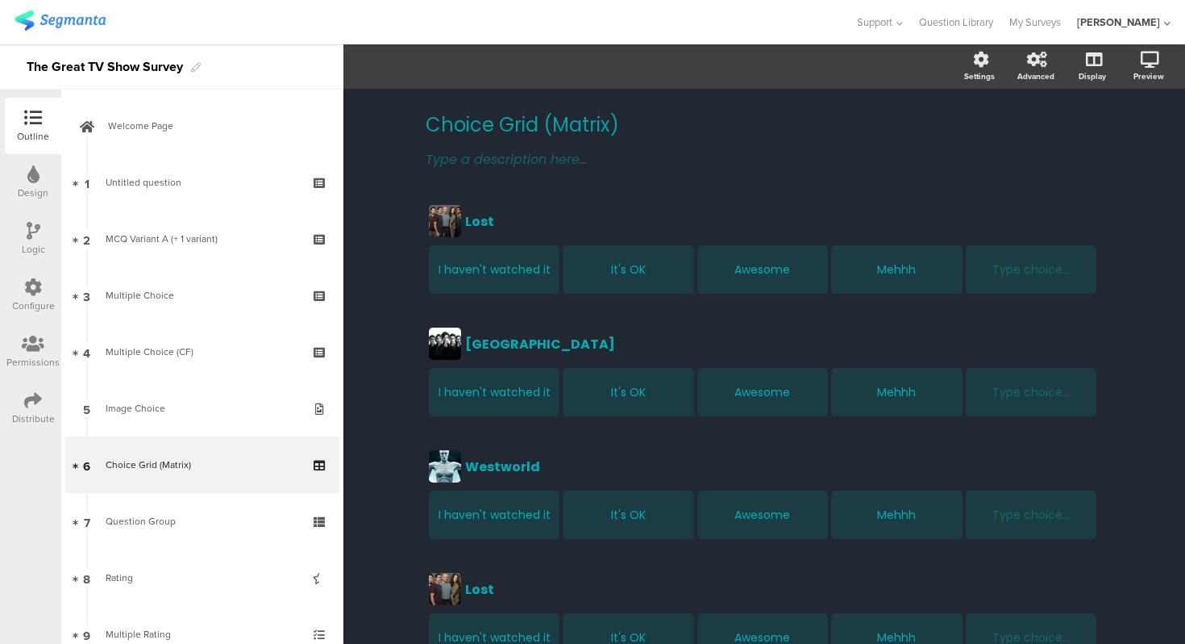
scroll to position [214, 0]
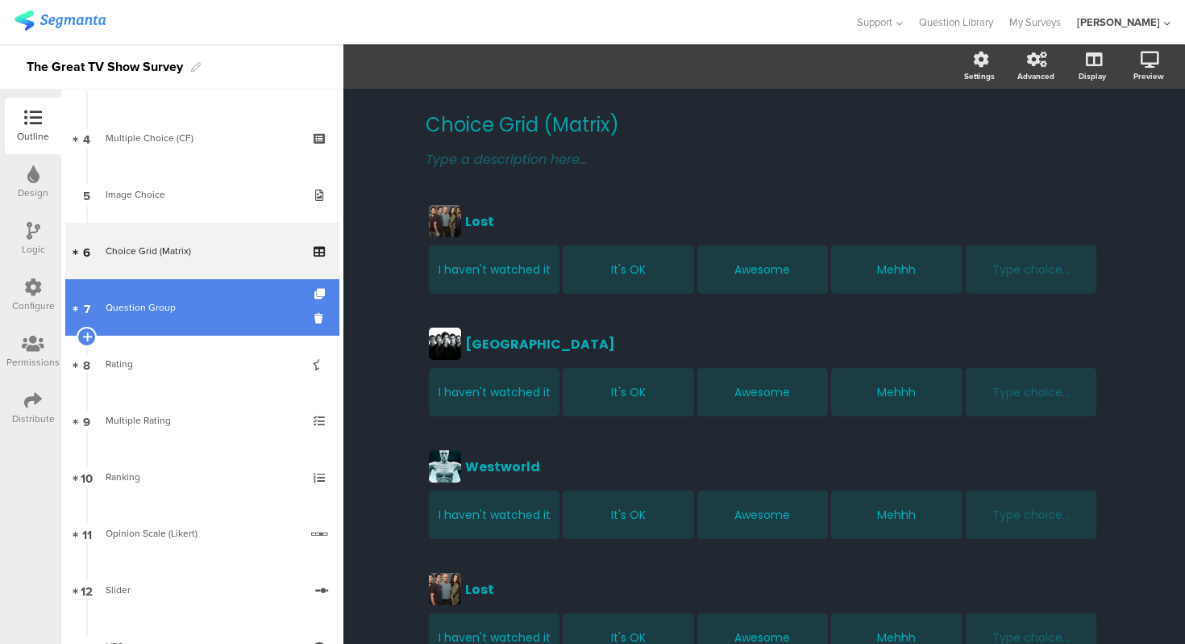
click at [189, 286] on link "7 Question Group" at bounding box center [202, 307] width 274 height 56
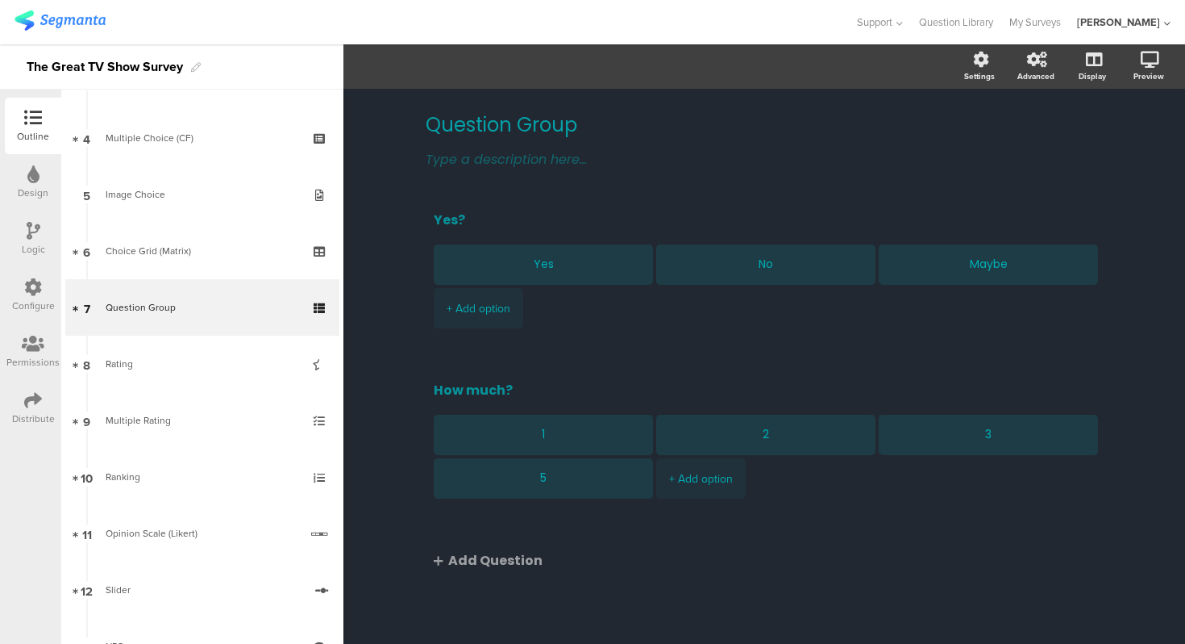
click at [377, 232] on div "Question Group Question Group Type a description here... Yes? Yes No Maybe + Ad…" at bounding box center [765, 366] width 842 height 555
click at [406, 373] on div "Question Group Question Group Type a description here... Yes? Yes No Maybe + Ad…" at bounding box center [765, 366] width 842 height 555
click at [392, 267] on div "Question Group Question Group Type a description here... Yes? Yes No Maybe + Ad…" at bounding box center [765, 366] width 842 height 555
click at [369, 247] on div "Question Group Question Group Type a description here... Yes? Yes No Maybe + Ad…" at bounding box center [765, 366] width 842 height 555
click at [389, 154] on div "Question Group Question Group Type a description here... Yes? Yes No Maybe + Ad…" at bounding box center [765, 366] width 842 height 555
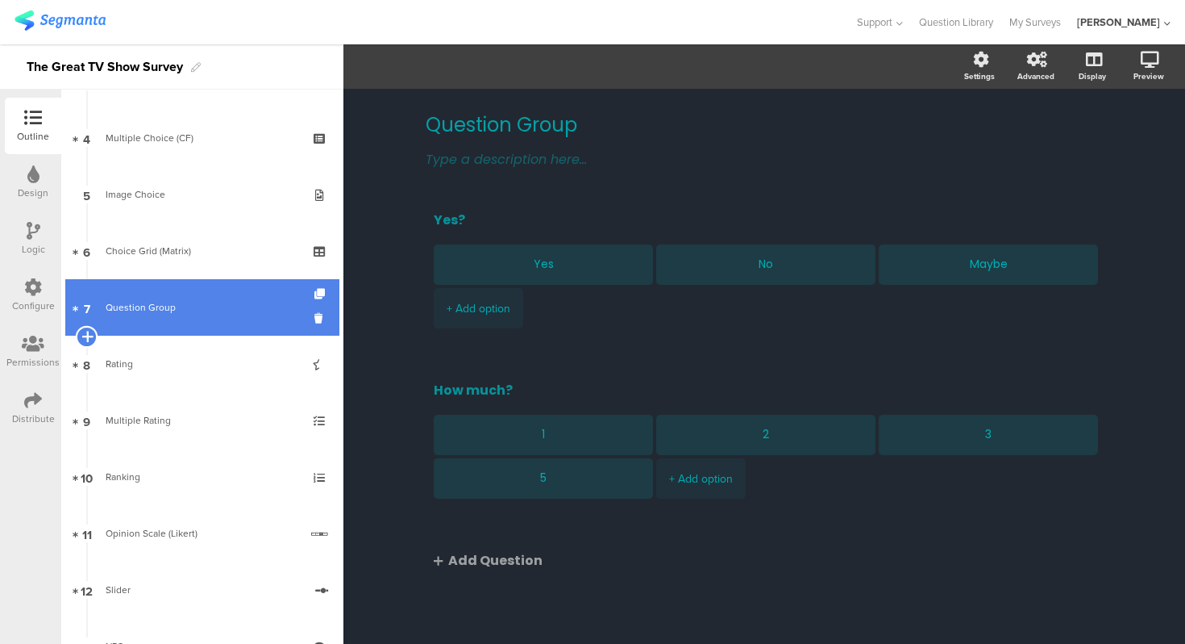
click at [85, 334] on icon at bounding box center [86, 336] width 10 height 15
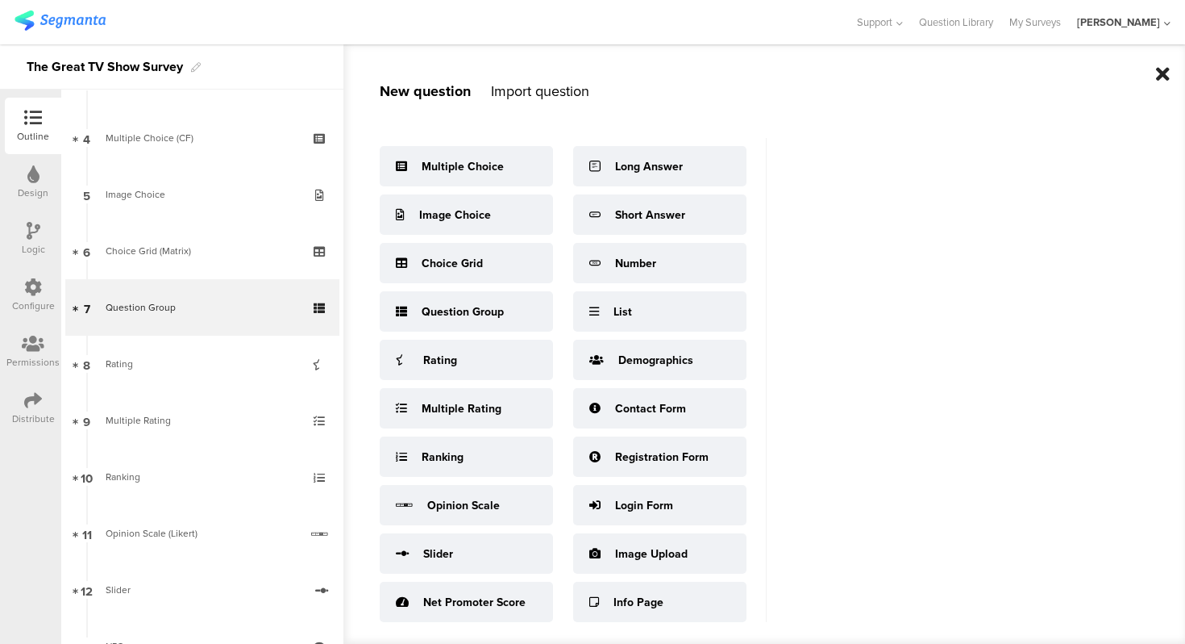
click at [1164, 74] on icon at bounding box center [1163, 74] width 14 height 19
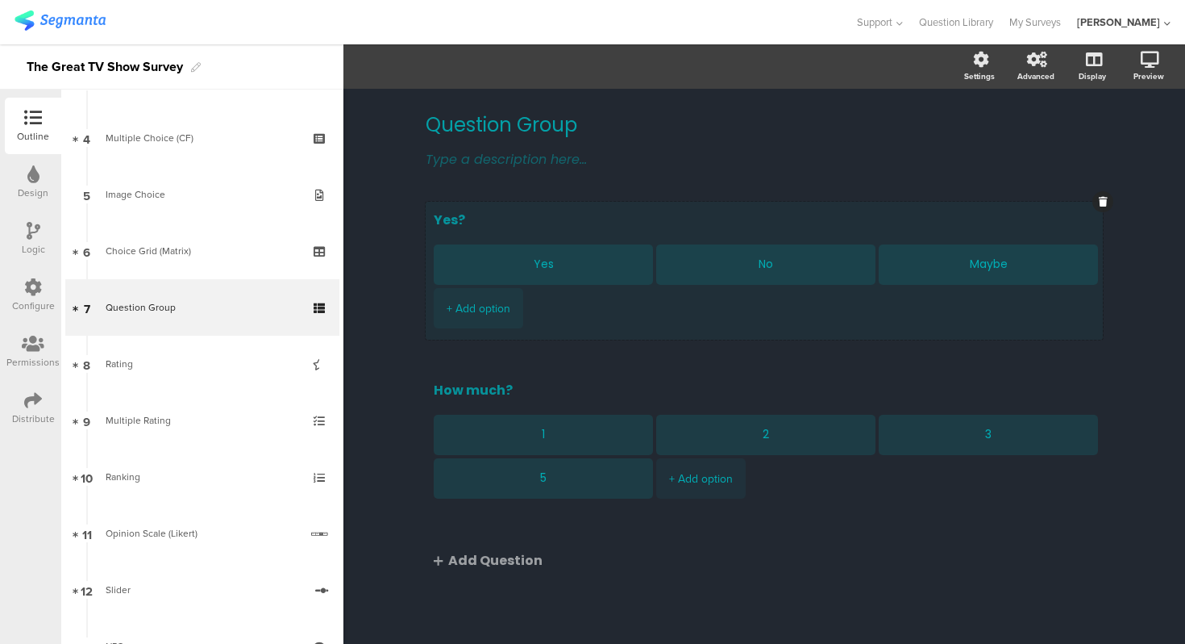
click at [510, 288] on div "+ Add option" at bounding box center [479, 308] width 64 height 40
click at [658, 453] on icon at bounding box center [653, 458] width 9 height 10
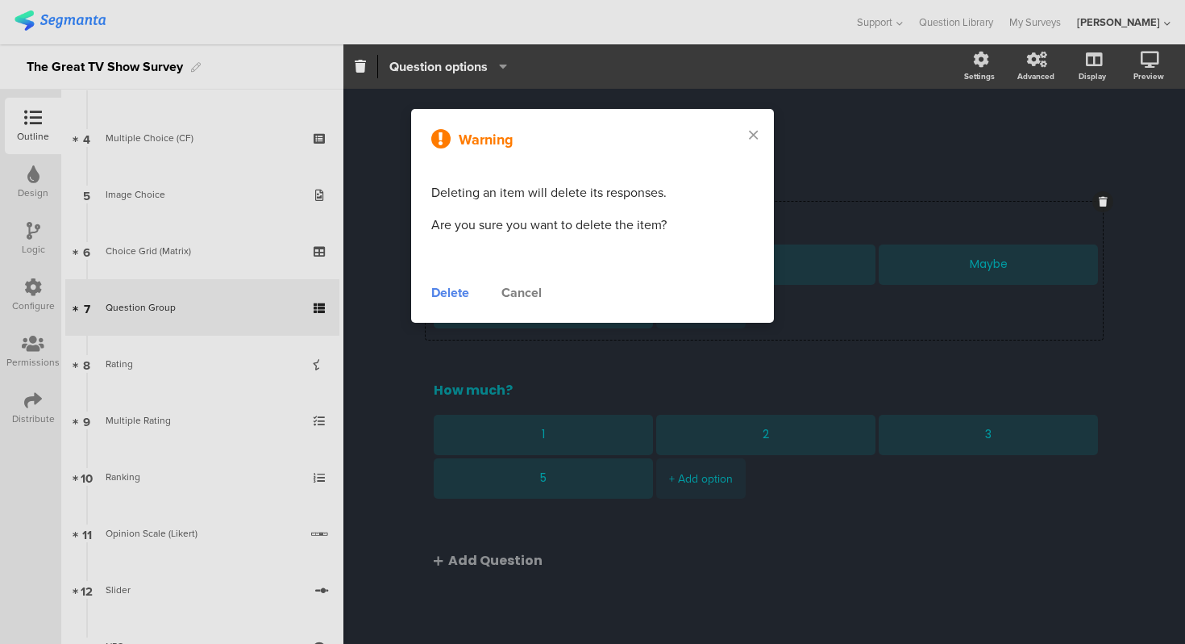
click at [439, 289] on div "Delete" at bounding box center [450, 292] width 38 height 19
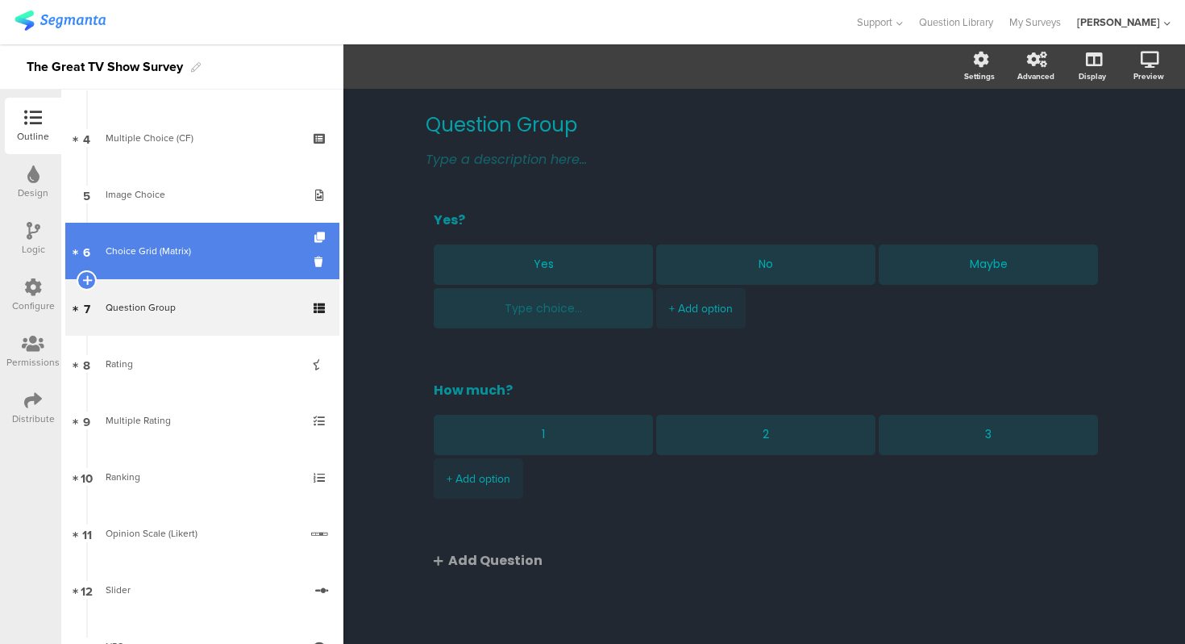
click at [244, 257] on div "Choice Grid (Matrix)" at bounding box center [202, 251] width 193 height 16
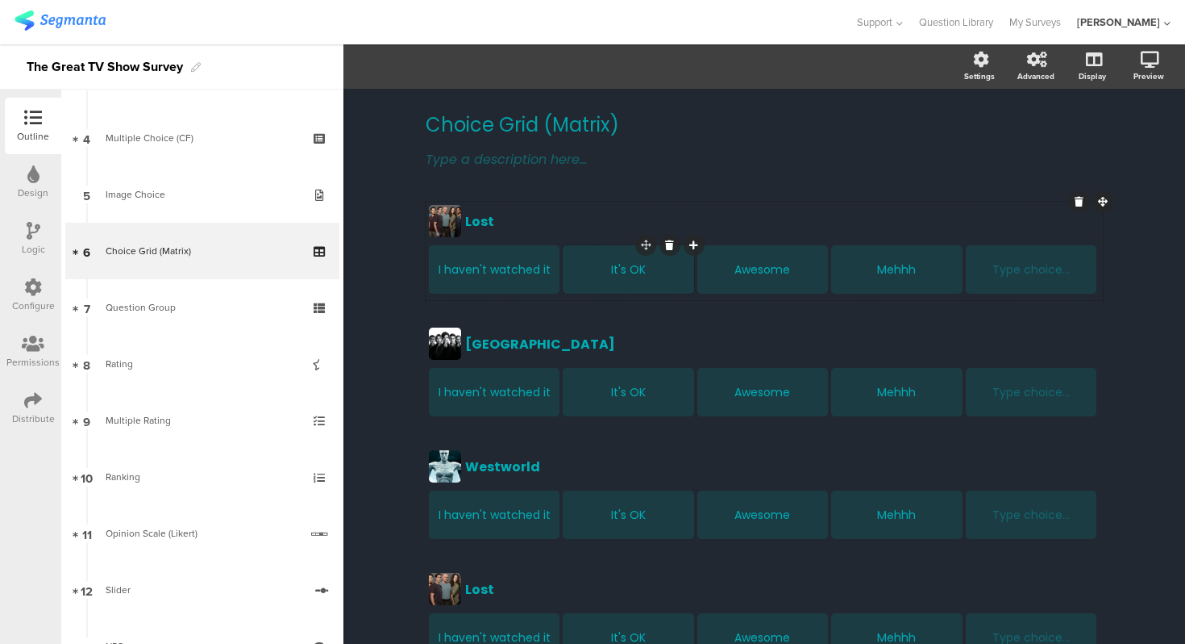
click at [639, 279] on div "It's OK" at bounding box center [628, 269] width 126 height 48
click at [490, 64] on icon "button" at bounding box center [487, 66] width 16 height 13
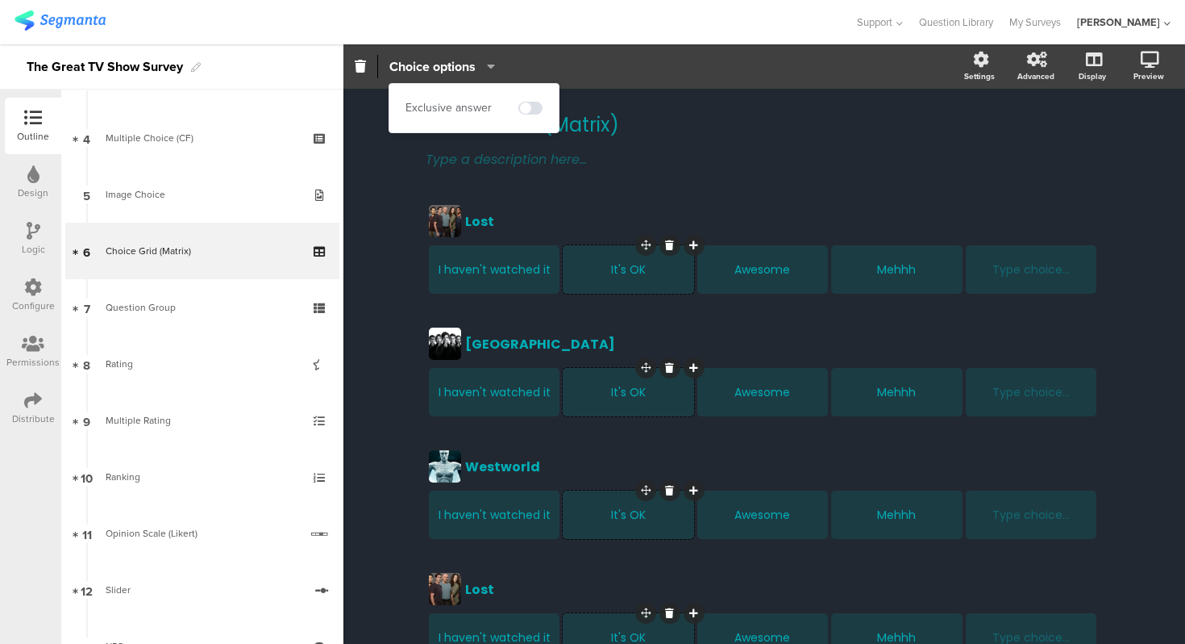
click at [490, 64] on icon "button" at bounding box center [487, 66] width 16 height 13
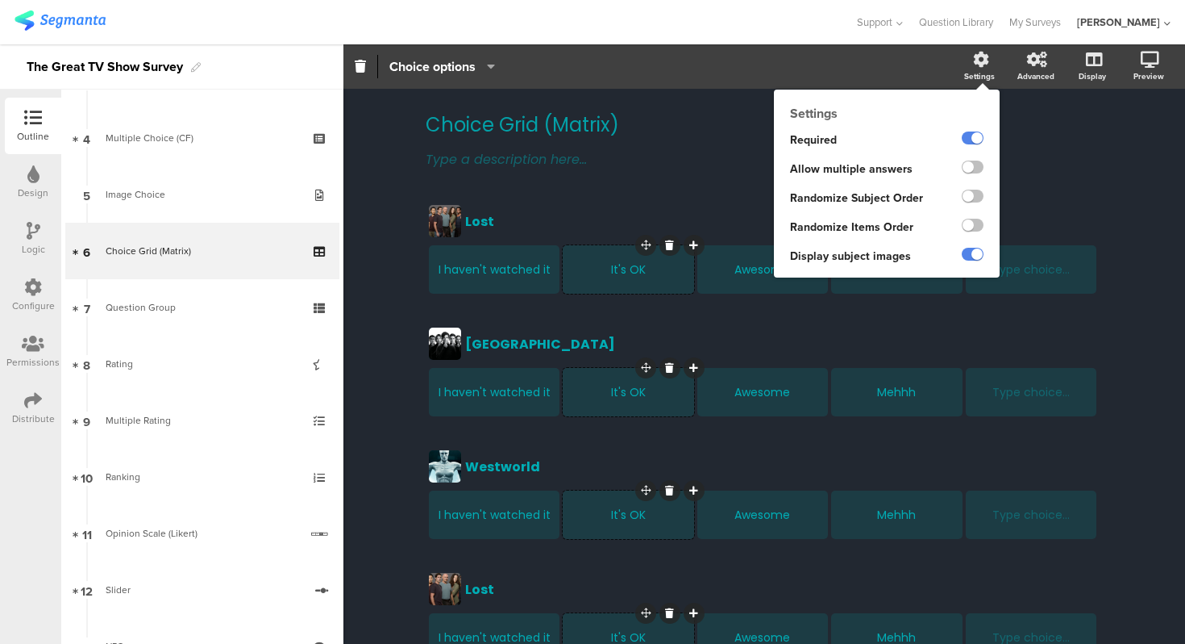
click at [983, 59] on icon at bounding box center [981, 60] width 16 height 16
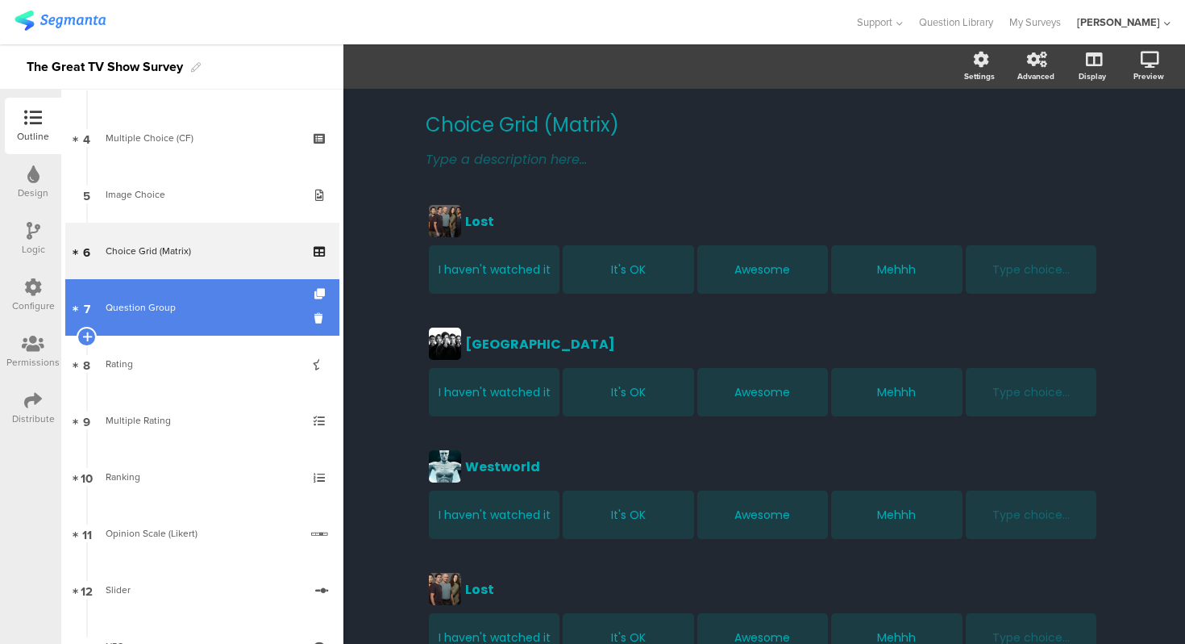
click at [167, 301] on div "Question Group" at bounding box center [202, 307] width 193 height 16
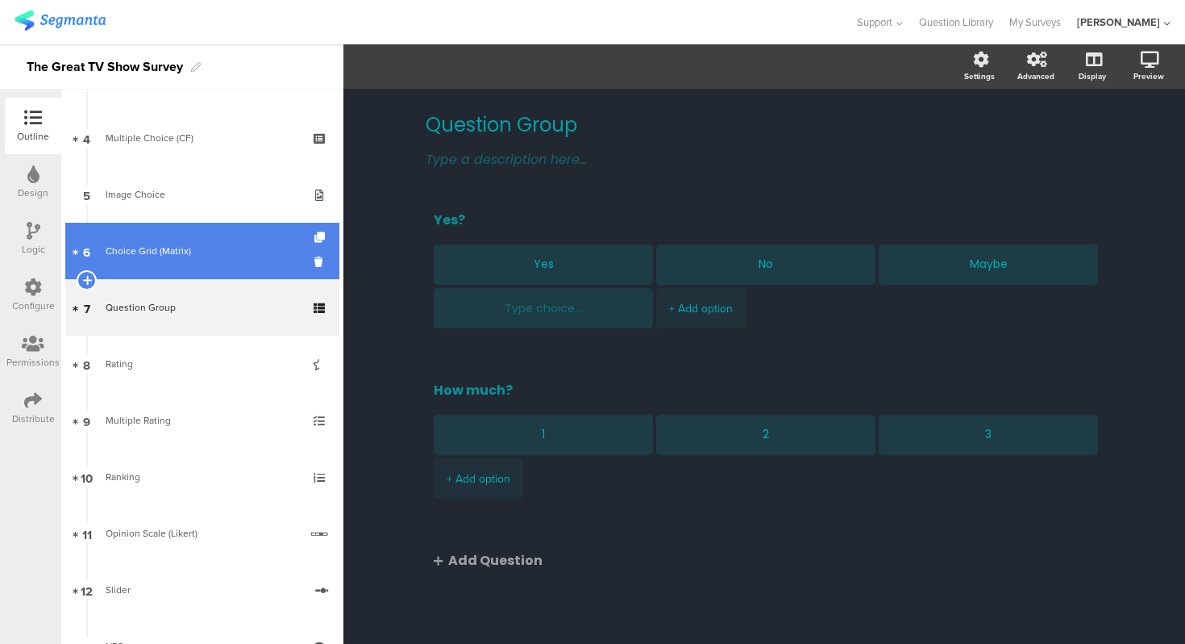
click at [206, 260] on link "6 Choice Grid (Matrix)" at bounding box center [202, 251] width 274 height 56
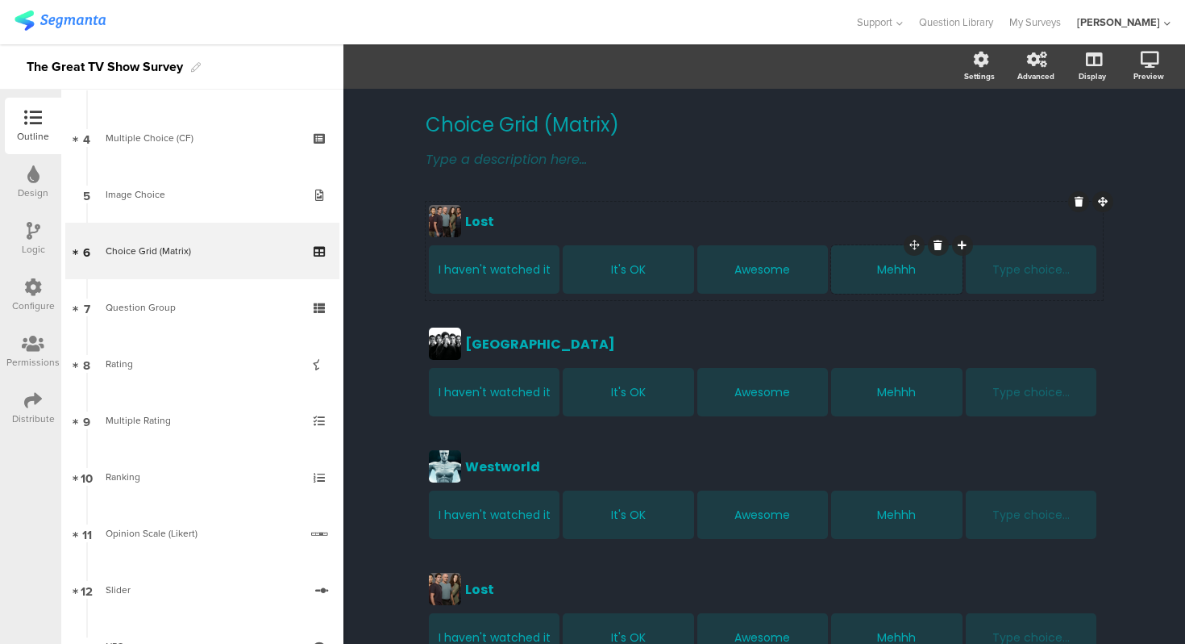
click at [885, 276] on div "Mehhh" at bounding box center [897, 269] width 126 height 17
click at [1144, 286] on div "Choice Grid (Matrix) Choice Grid (Matrix) Type a description here... Lost Lost …" at bounding box center [765, 554] width 842 height 931
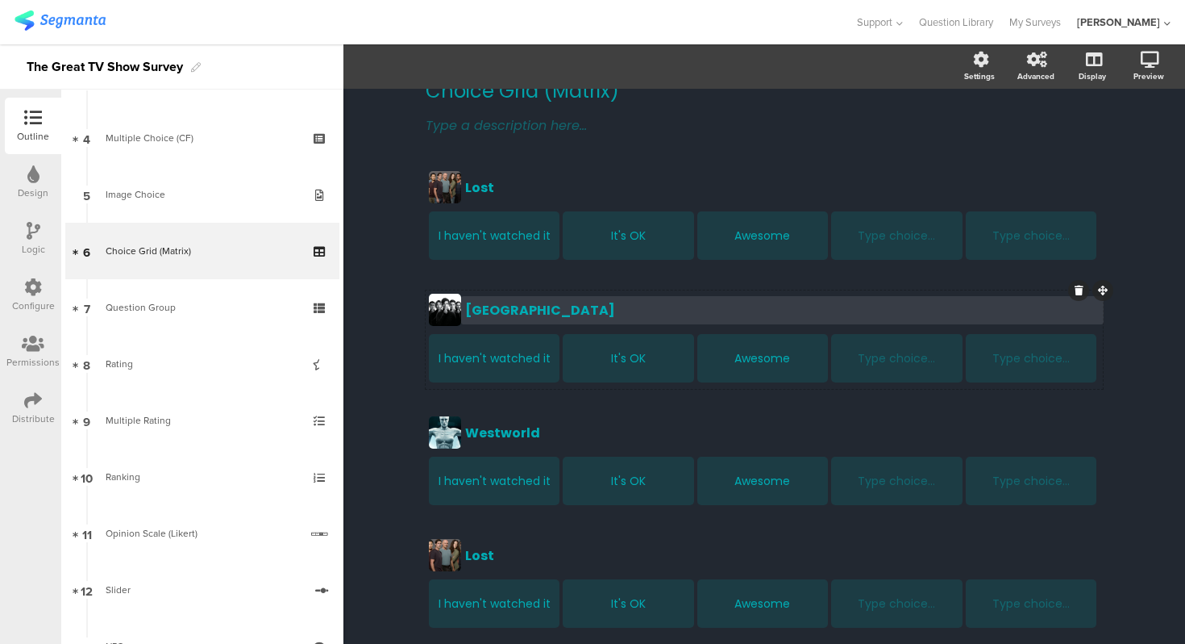
scroll to position [54, 0]
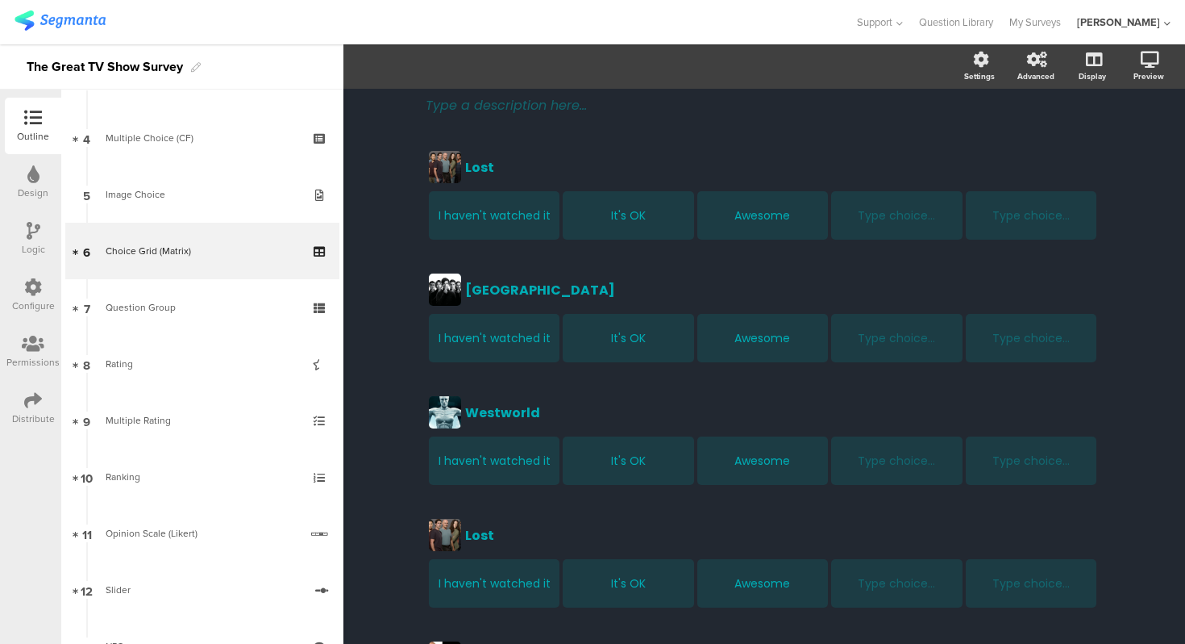
click at [377, 293] on div "Choice Grid (Matrix) Choice Grid (Matrix) Type a description here... Lost Lost …" at bounding box center [765, 500] width 842 height 931
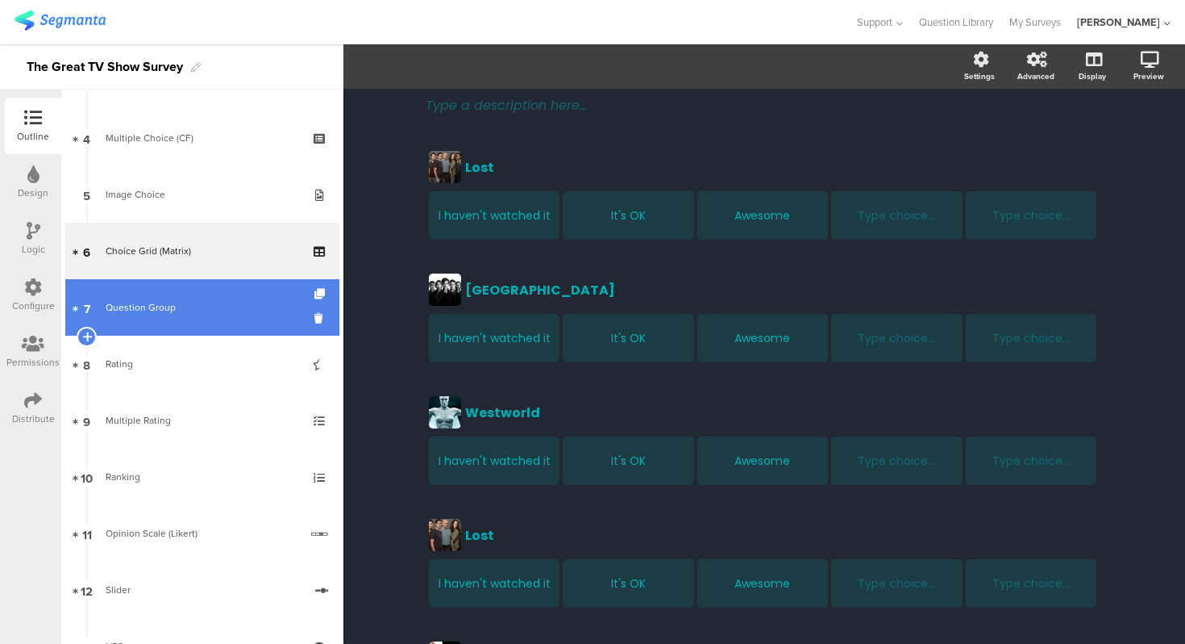
click at [183, 299] on div "Question Group" at bounding box center [202, 307] width 193 height 16
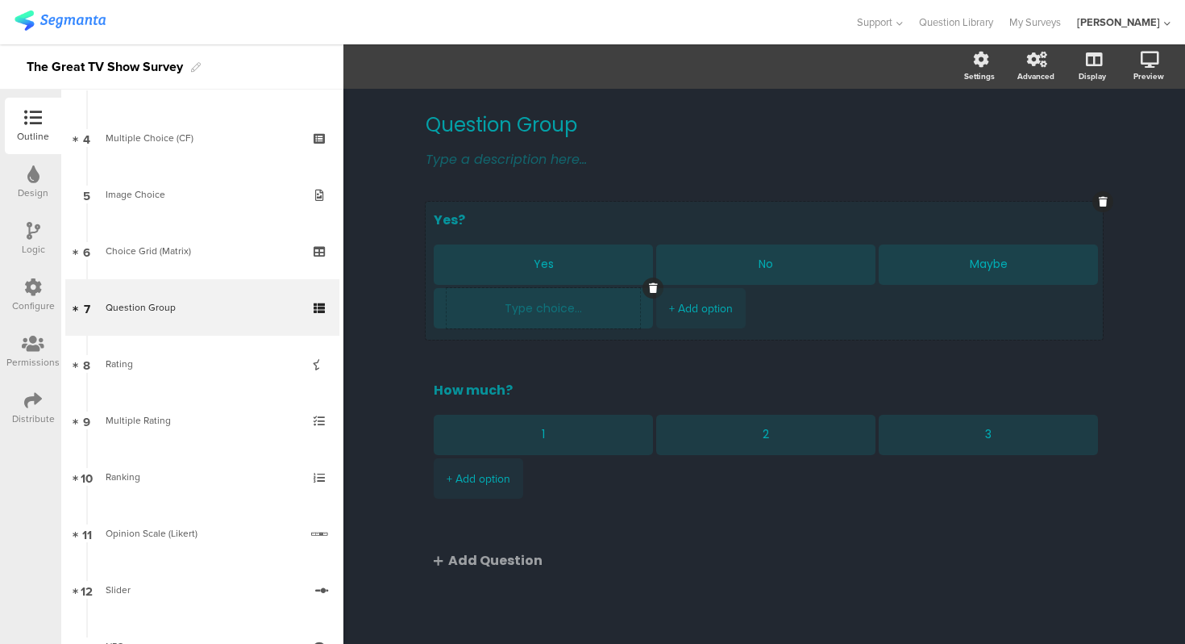
click at [640, 302] on textarea at bounding box center [544, 308] width 194 height 12
click at [733, 288] on div "+ Add option" at bounding box center [701, 308] width 64 height 40
click at [656, 368] on span "Yes? Yes No Maybe + Add option How much? 1 2 3 + Add option" at bounding box center [764, 372] width 677 height 340
click at [872, 283] on icon at bounding box center [876, 288] width 9 height 10
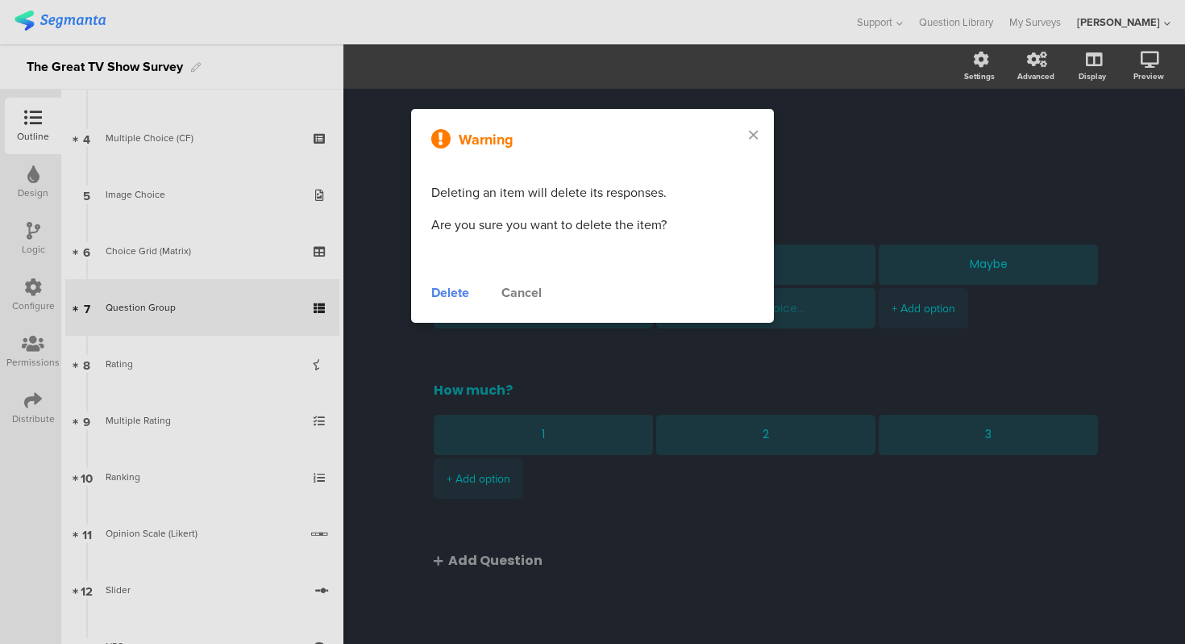
click at [438, 289] on div "Delete" at bounding box center [450, 292] width 38 height 19
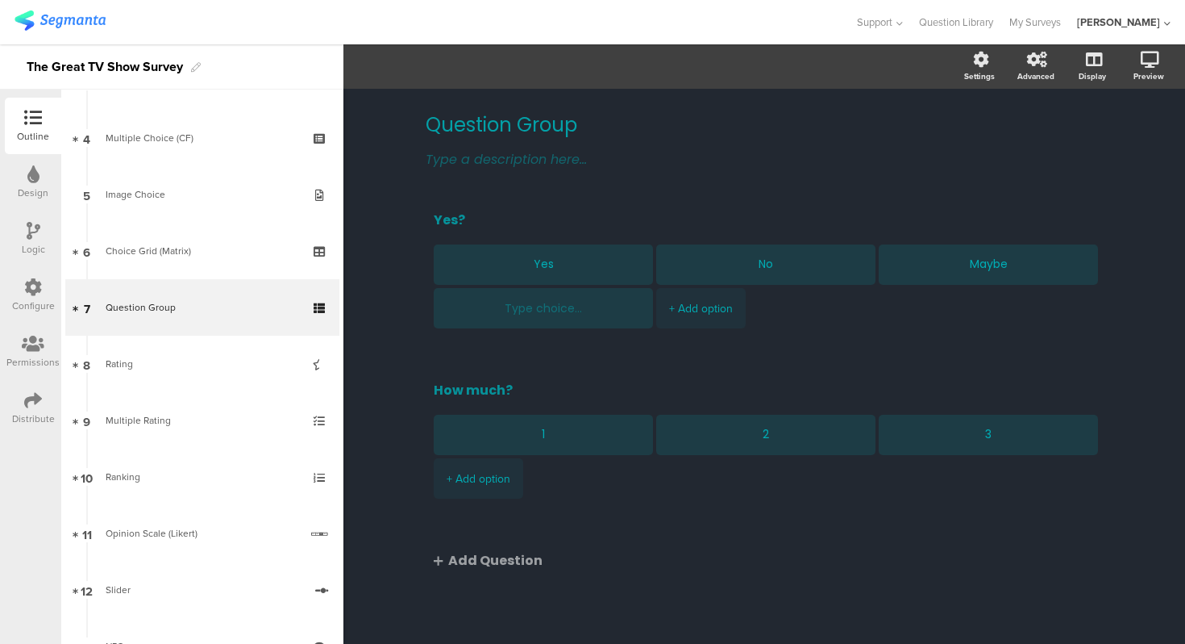
click at [498, 542] on button "Add Question" at bounding box center [488, 560] width 125 height 36
